Goal: Information Seeking & Learning: Find specific fact

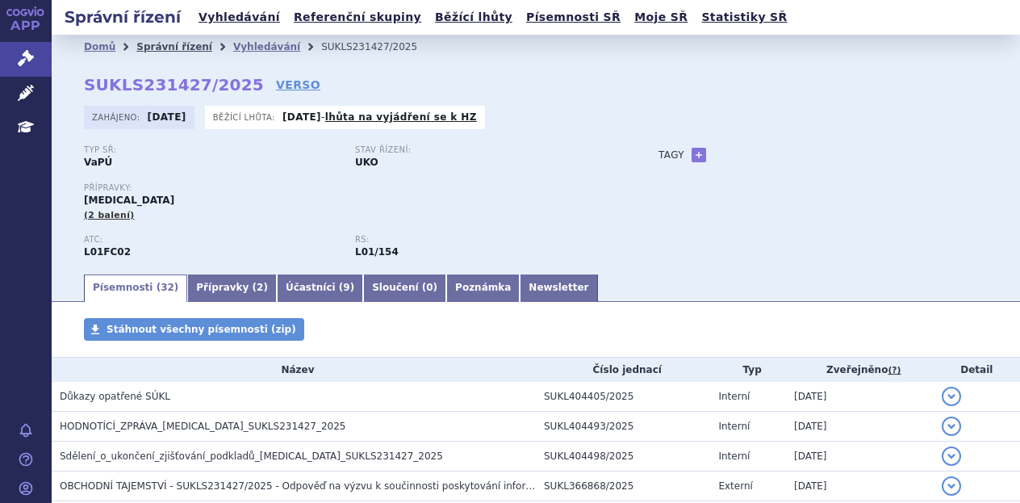
click at [170, 49] on link "Správní řízení" at bounding box center [174, 46] width 76 height 11
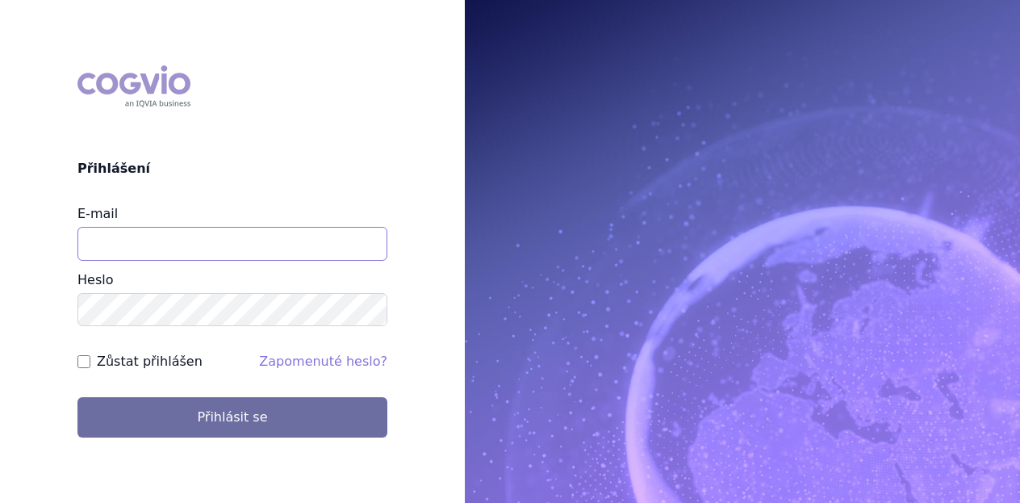
click at [230, 241] on input "E-mail" at bounding box center [232, 244] width 310 height 34
type input "michaela.x.tauchmanova@gsk.com"
click at [77, 397] on button "Přihlásit se" at bounding box center [232, 417] width 310 height 40
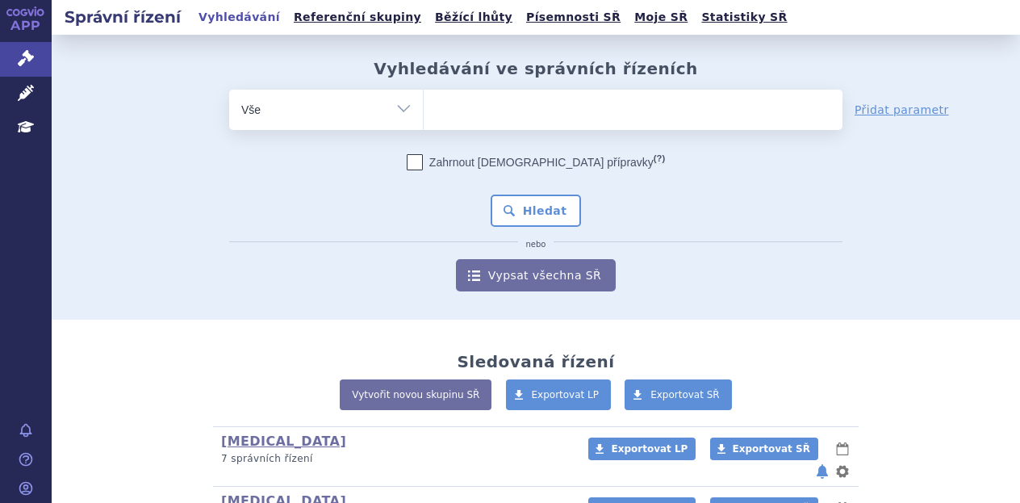
click at [548, 107] on ul at bounding box center [633, 107] width 419 height 34
click at [424, 107] on select at bounding box center [423, 109] width 1 height 40
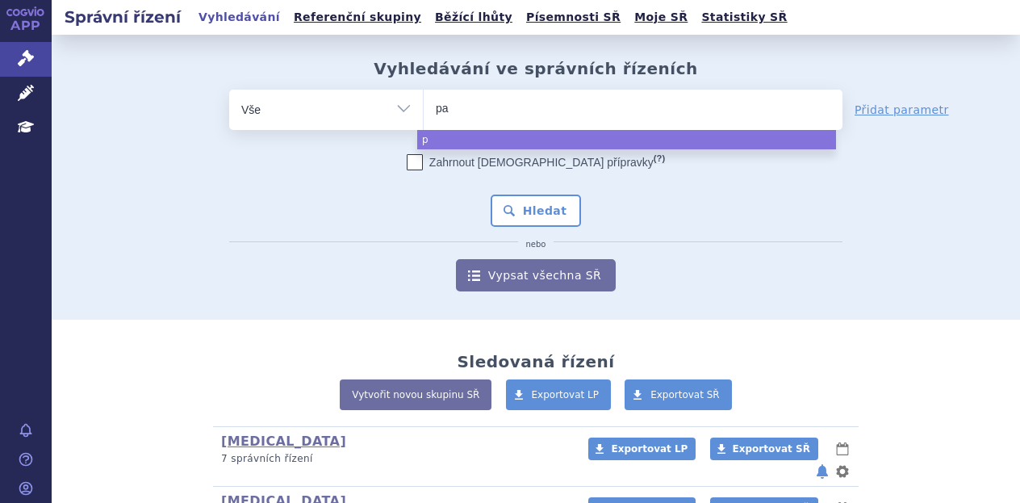
type input "pad"
type input "padc"
type input "padcev"
select select "padcev"
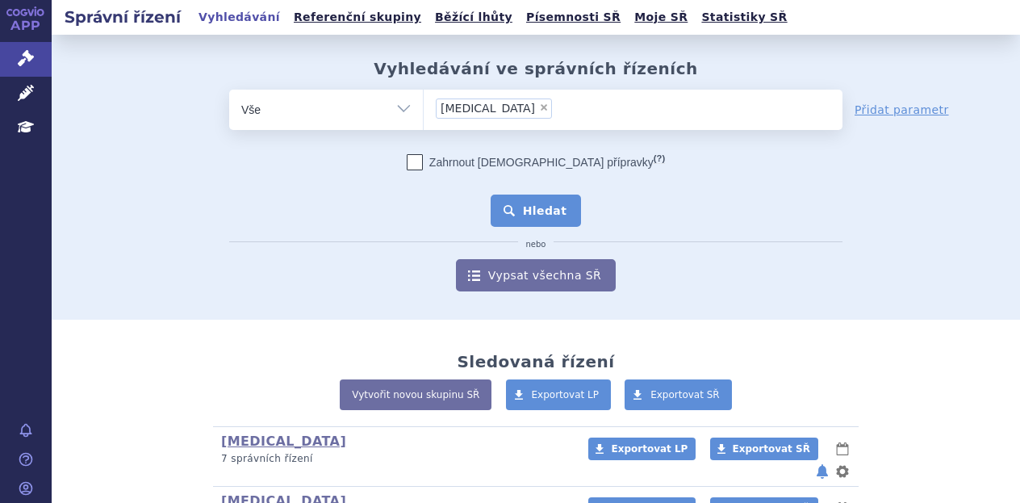
click at [539, 204] on button "Hledat" at bounding box center [536, 211] width 91 height 32
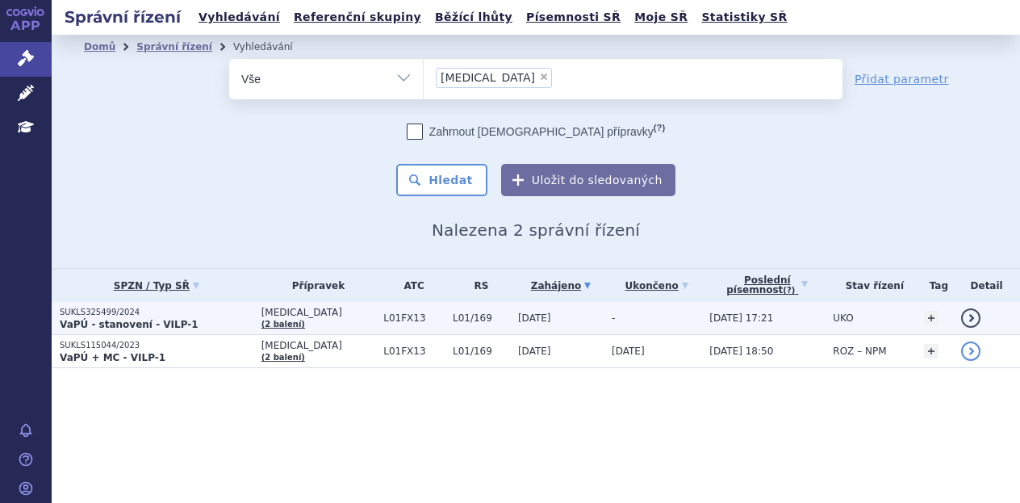
click at [212, 309] on p "SUKLS325499/2024" at bounding box center [157, 312] width 194 height 11
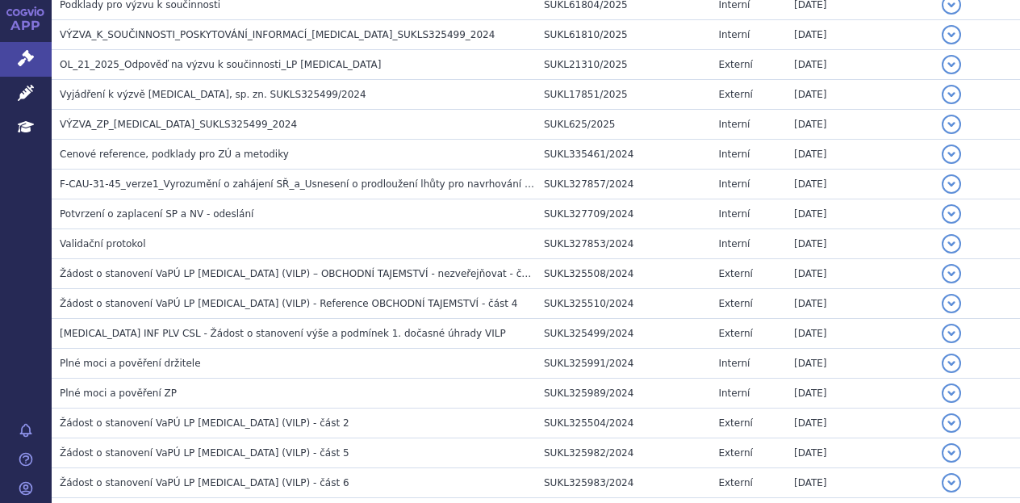
scroll to position [1237, 0]
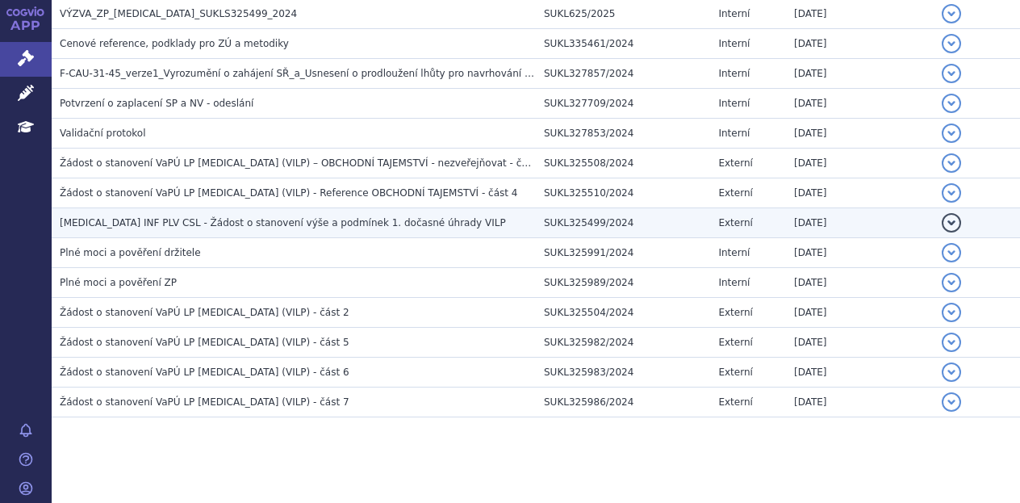
click at [293, 217] on span "[MEDICAL_DATA] INF PLV CSL - Žádost o stanovení výše a podmínek 1. dočasné úhra…" at bounding box center [283, 222] width 446 height 11
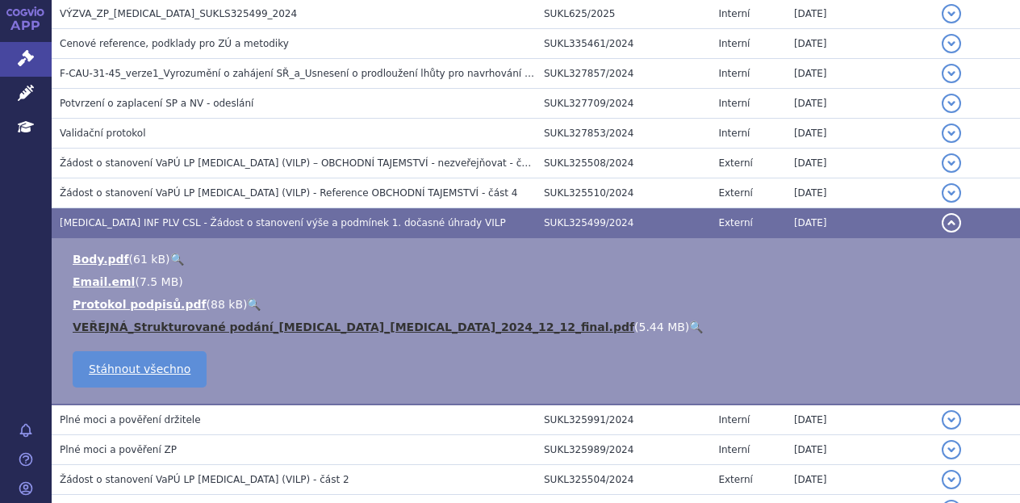
click at [255, 320] on link "VEŘEJNÁ_Strukturované podání_[MEDICAL_DATA]_[MEDICAL_DATA]_2024_12_12_final.pdf" at bounding box center [354, 326] width 562 height 13
